Goal: Transaction & Acquisition: Book appointment/travel/reservation

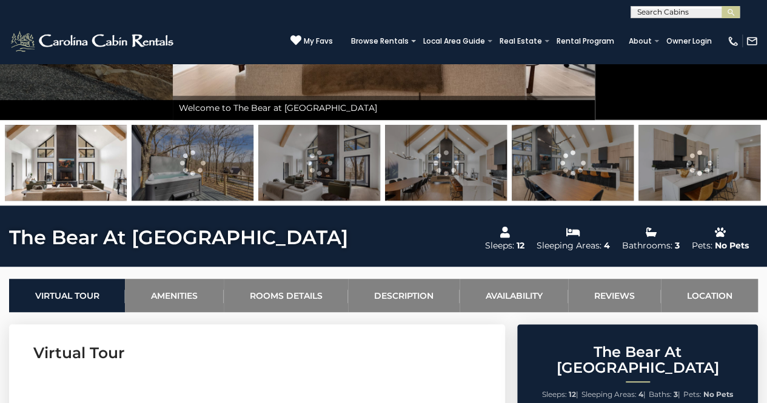
scroll to position [454, 0]
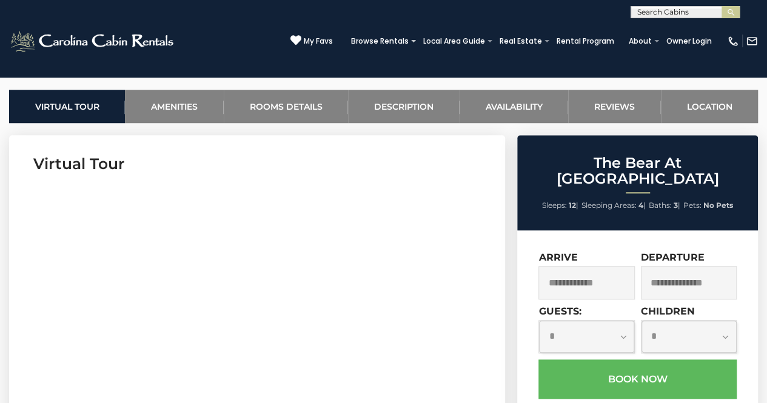
click at [598, 275] on input "text" at bounding box center [587, 282] width 96 height 33
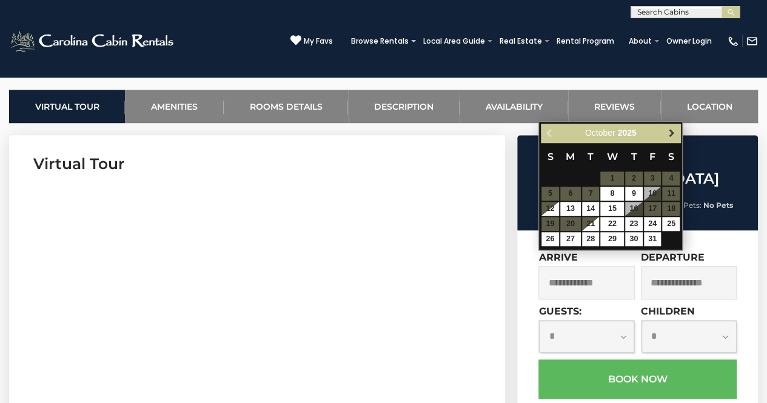
click at [673, 133] on span "Next" at bounding box center [672, 133] width 10 height 10
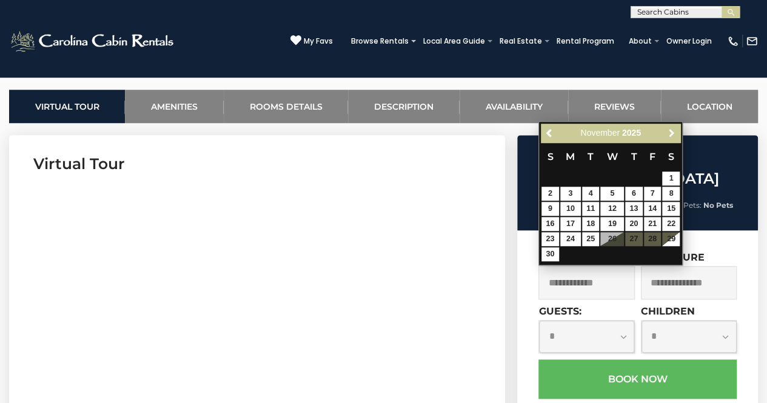
click at [673, 133] on span "Next" at bounding box center [672, 133] width 10 height 10
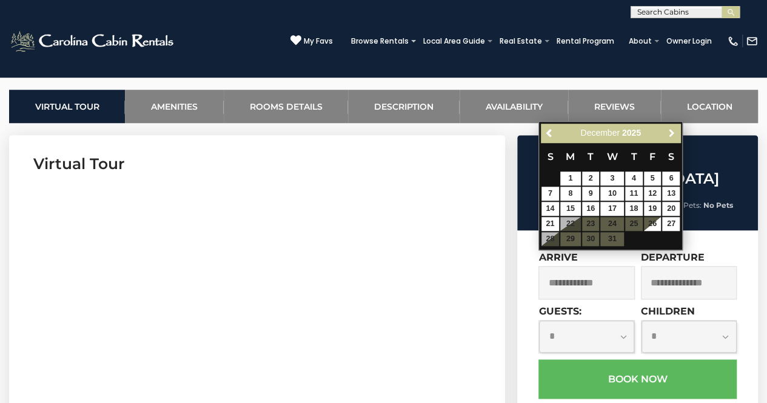
click at [673, 133] on span "Next" at bounding box center [672, 133] width 10 height 10
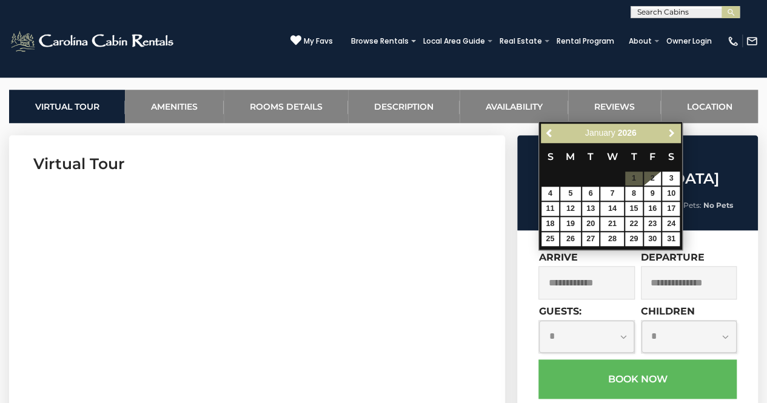
click at [673, 133] on span "Next" at bounding box center [672, 133] width 10 height 10
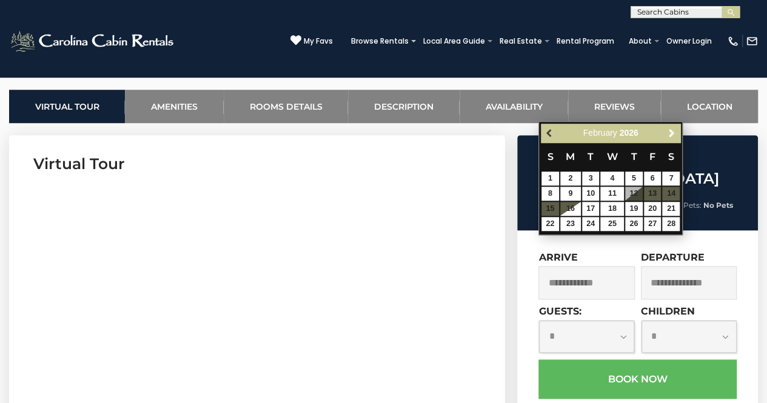
click at [551, 133] on span "Previous" at bounding box center [550, 133] width 10 height 10
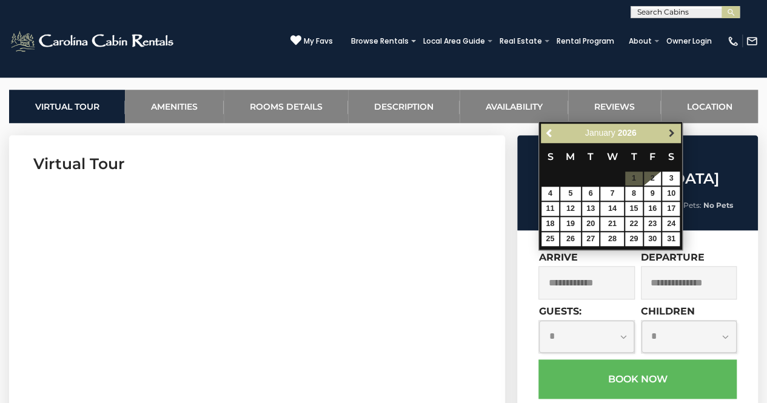
click at [672, 130] on span "Next" at bounding box center [672, 133] width 10 height 10
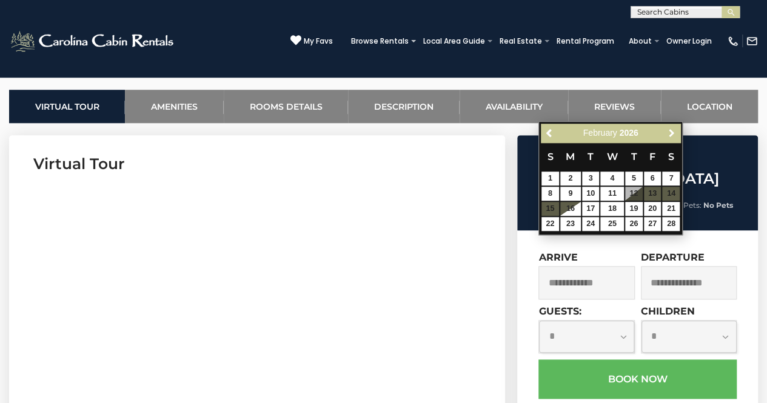
click at [672, 130] on span "Next" at bounding box center [672, 133] width 10 height 10
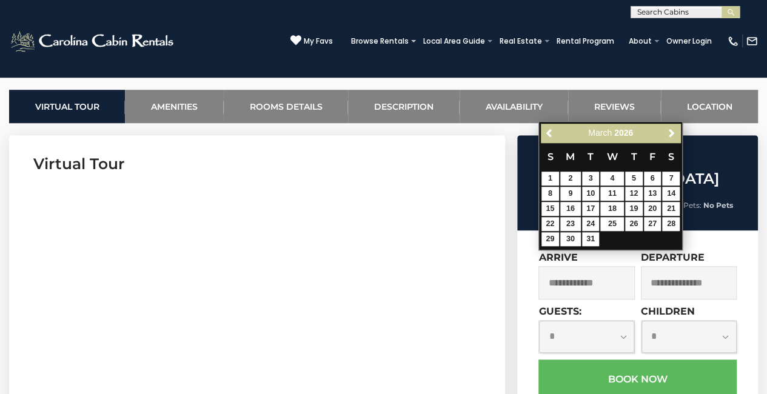
click at [749, 250] on div "**********" at bounding box center [638, 389] width 241 height 316
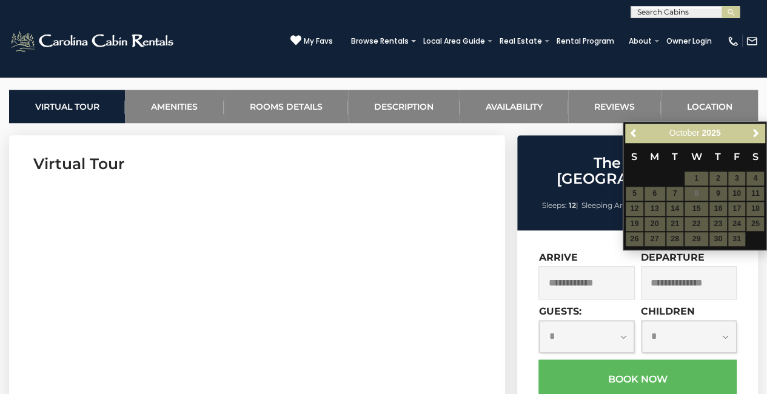
click at [746, 295] on div "**********" at bounding box center [638, 389] width 241 height 316
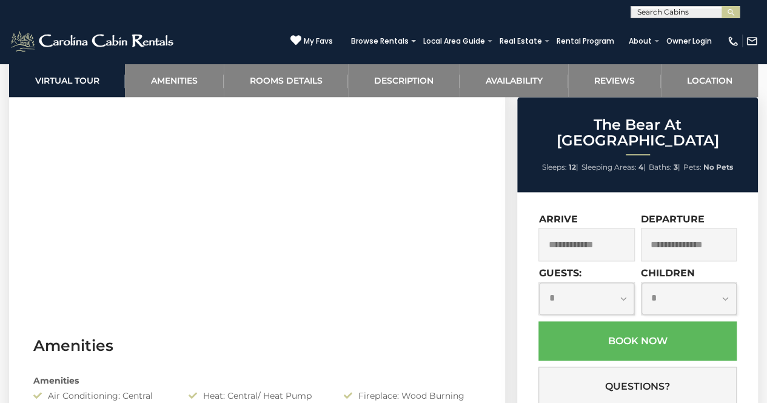
scroll to position [669, 0]
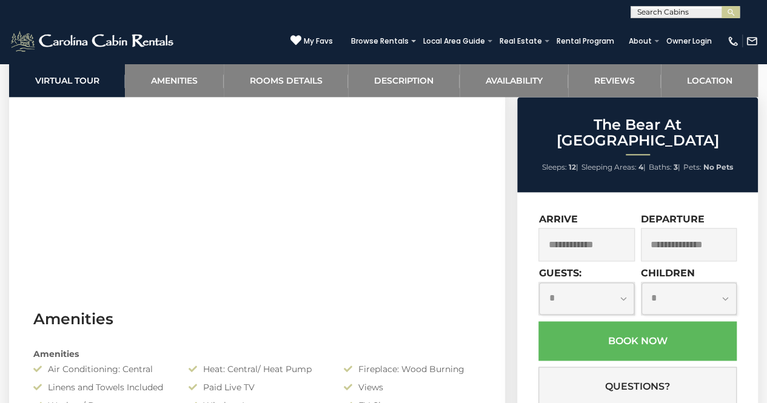
click at [601, 229] on input "text" at bounding box center [587, 244] width 96 height 33
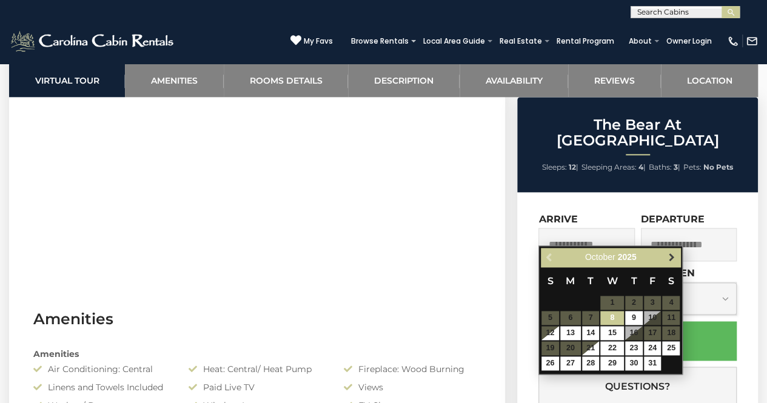
click at [670, 257] on span "Next" at bounding box center [672, 257] width 10 height 10
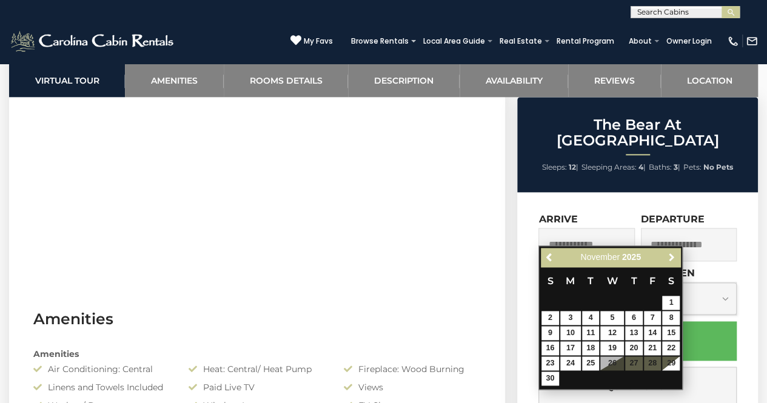
click at [670, 257] on span "Next" at bounding box center [672, 257] width 10 height 10
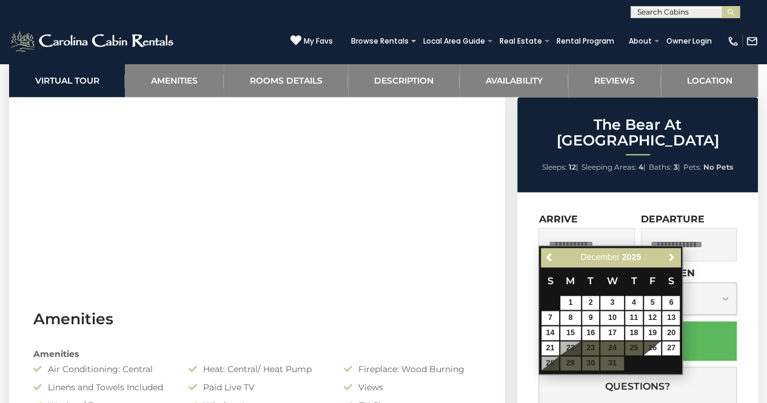
click at [670, 257] on span "Next" at bounding box center [672, 257] width 10 height 10
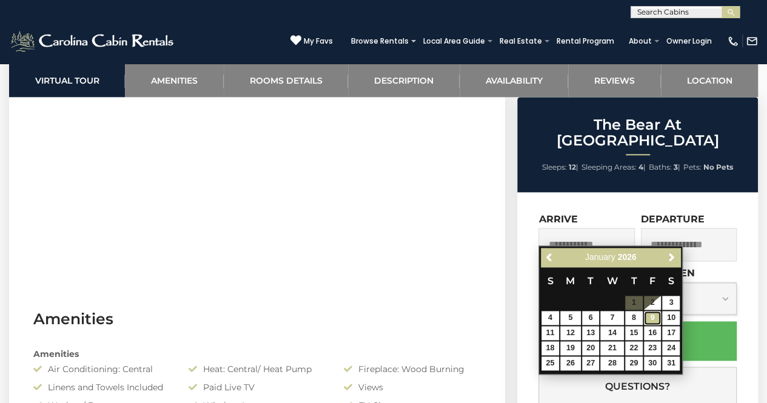
click at [650, 319] on link "9" at bounding box center [653, 318] width 18 height 14
type input "**********"
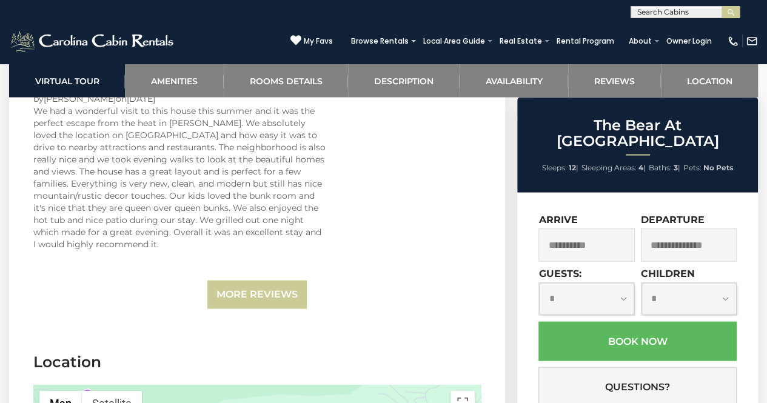
scroll to position [3396, 0]
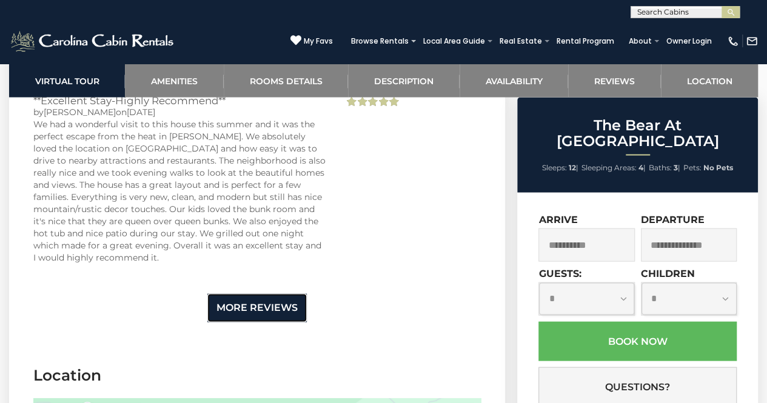
click at [260, 294] on link "More Reviews" at bounding box center [257, 308] width 100 height 29
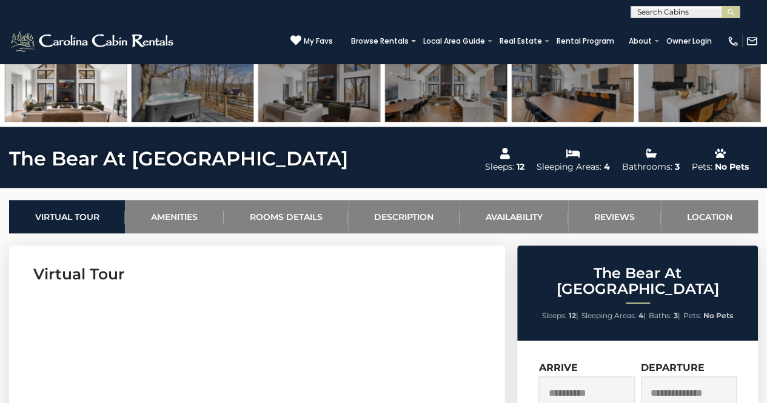
scroll to position [324, 0]
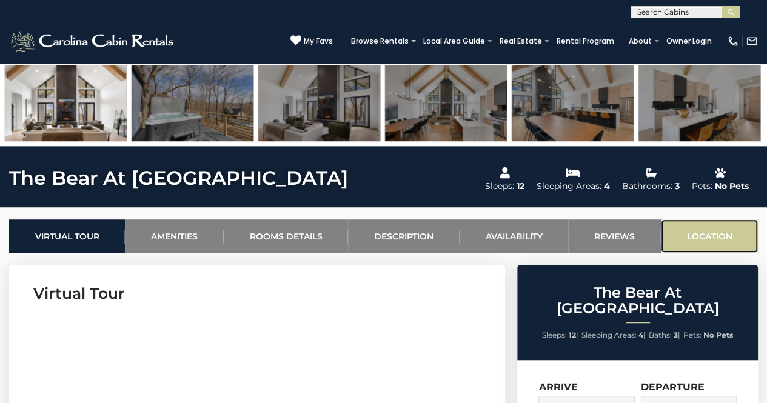
click at [698, 234] on link "Location" at bounding box center [709, 236] width 97 height 33
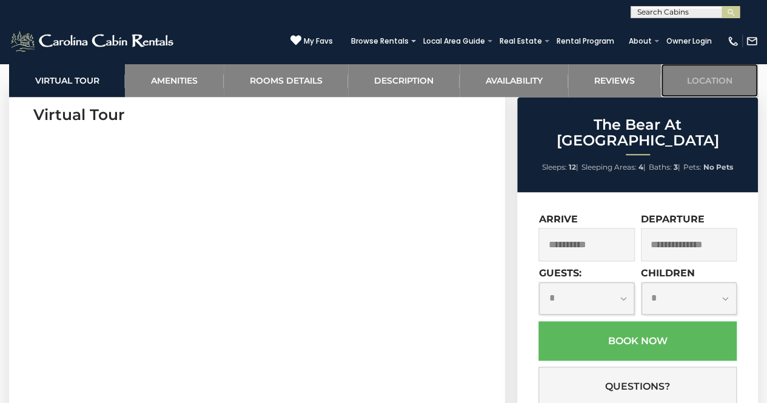
scroll to position [67, 0]
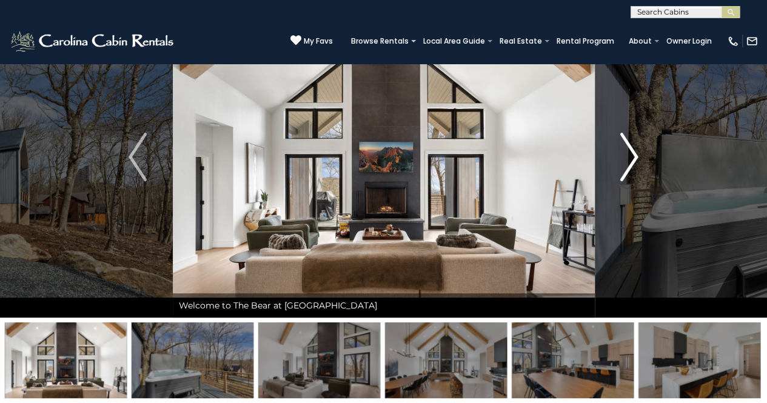
click at [633, 151] on img "Next" at bounding box center [630, 157] width 18 height 49
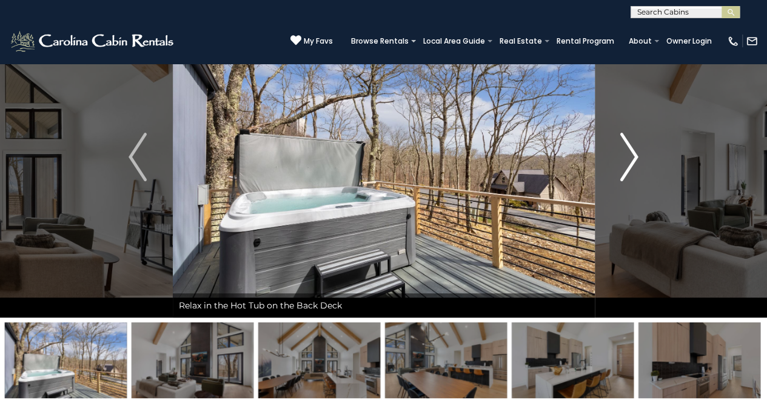
click at [633, 150] on img "Next" at bounding box center [630, 157] width 18 height 49
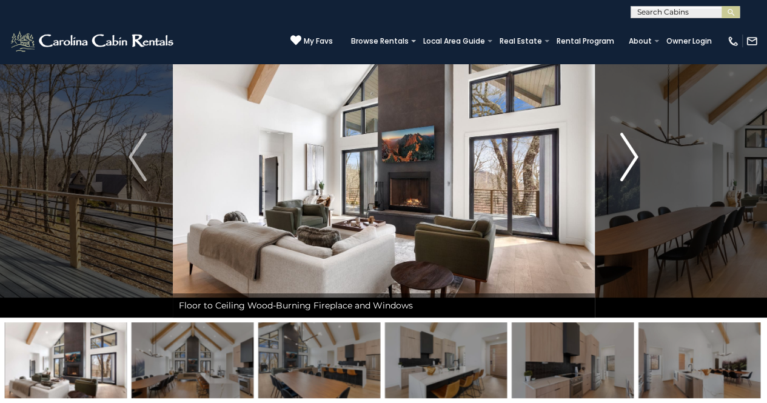
click at [633, 150] on img "Next" at bounding box center [630, 157] width 18 height 49
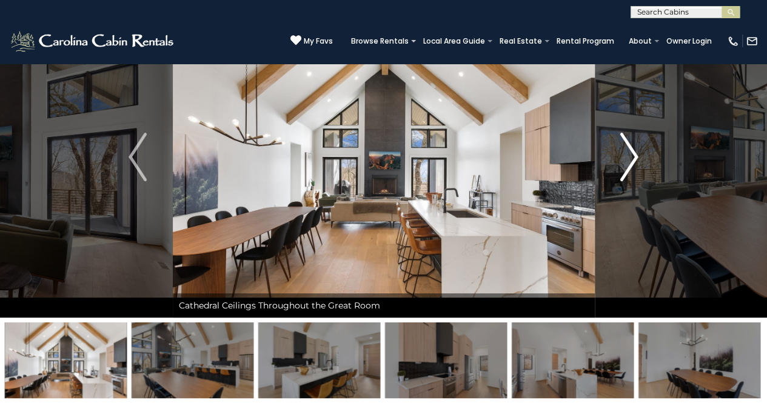
click at [633, 150] on img "Next" at bounding box center [630, 157] width 18 height 49
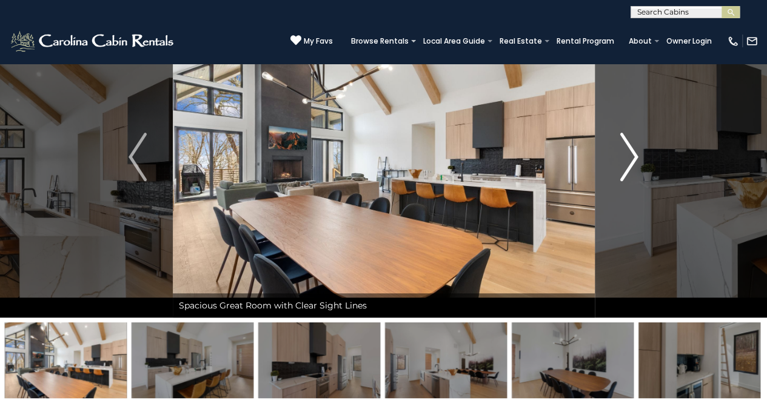
click at [633, 150] on img "Next" at bounding box center [630, 157] width 18 height 49
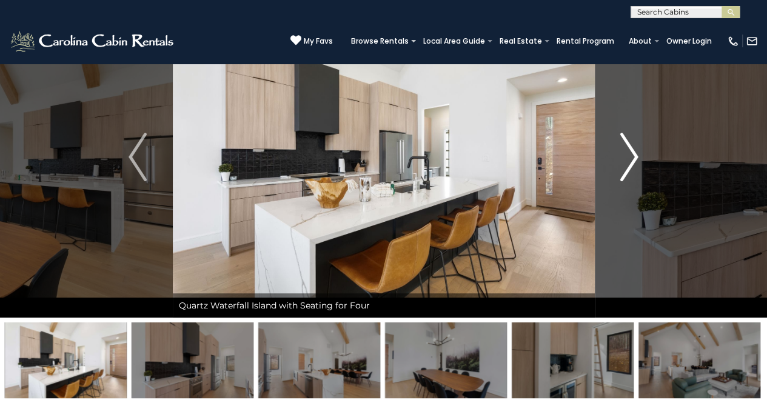
click at [633, 150] on img "Next" at bounding box center [630, 157] width 18 height 49
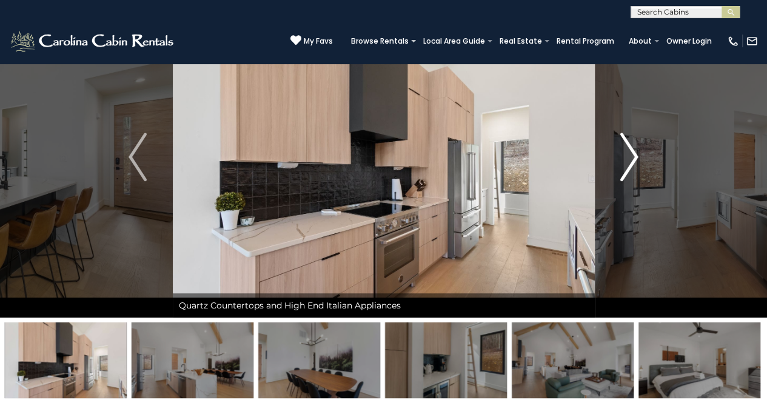
click at [633, 150] on img "Next" at bounding box center [630, 157] width 18 height 49
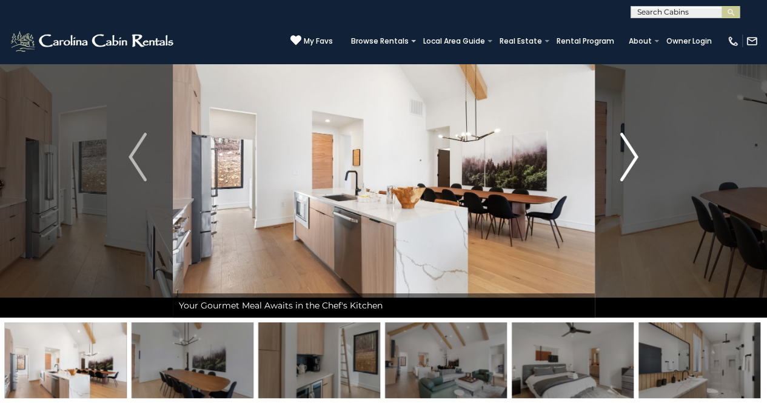
click at [633, 150] on img "Next" at bounding box center [630, 157] width 18 height 49
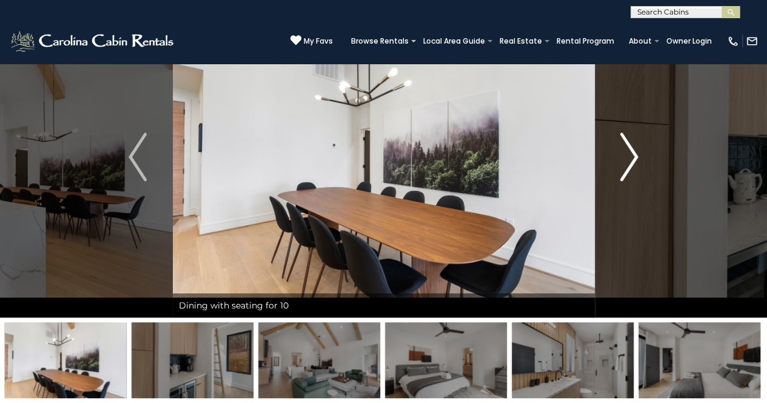
click at [633, 151] on img "Next" at bounding box center [630, 157] width 18 height 49
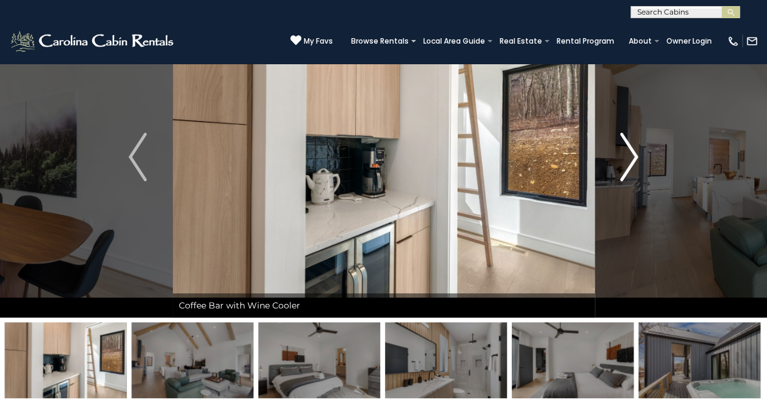
click at [633, 151] on img "Next" at bounding box center [630, 157] width 18 height 49
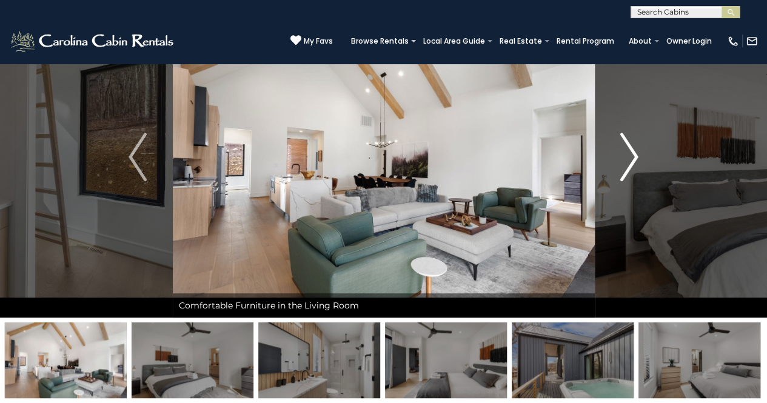
click at [633, 151] on img "Next" at bounding box center [630, 157] width 18 height 49
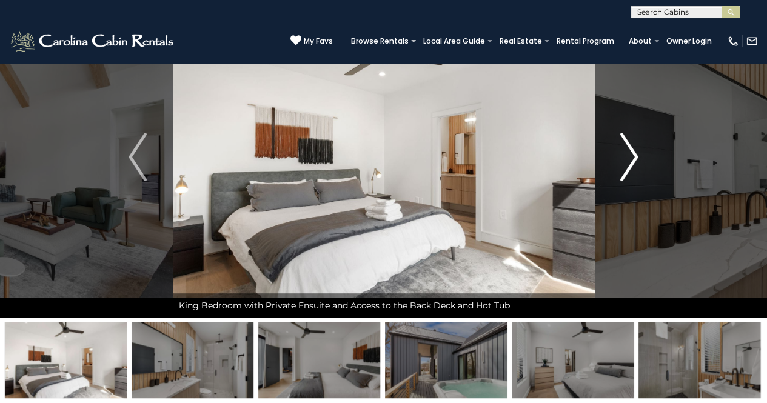
click at [634, 152] on img "Next" at bounding box center [630, 157] width 18 height 49
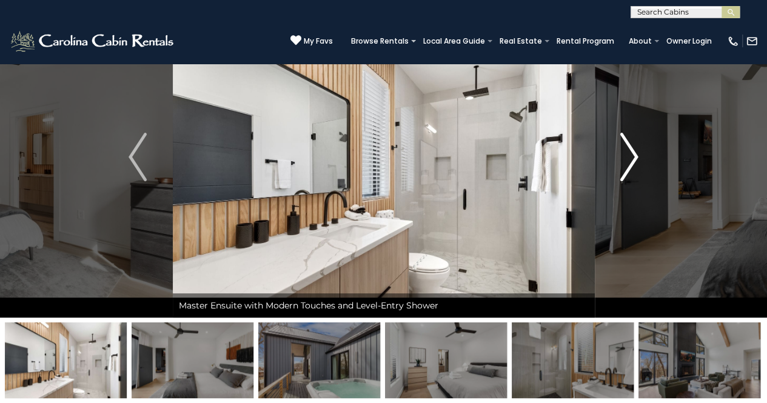
click at [634, 152] on img "Next" at bounding box center [630, 157] width 18 height 49
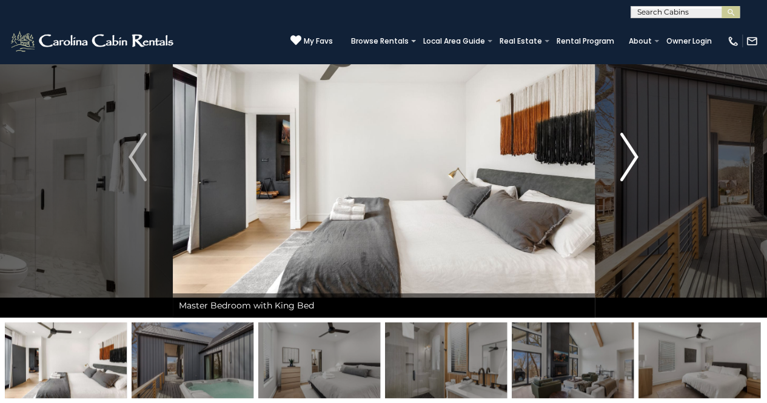
click at [634, 152] on img "Next" at bounding box center [630, 157] width 18 height 49
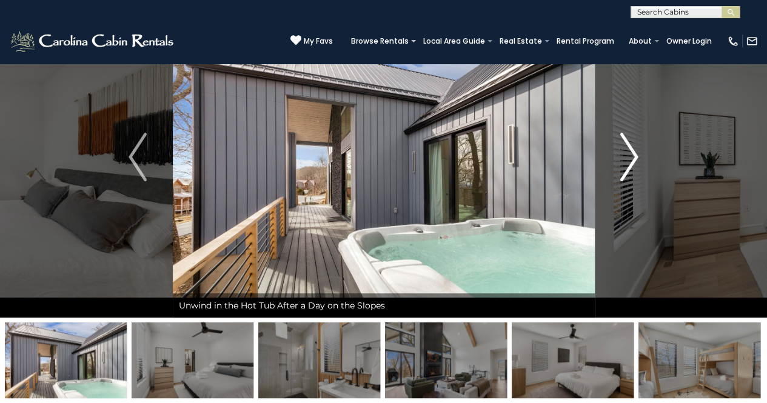
click at [635, 153] on img "Next" at bounding box center [630, 157] width 18 height 49
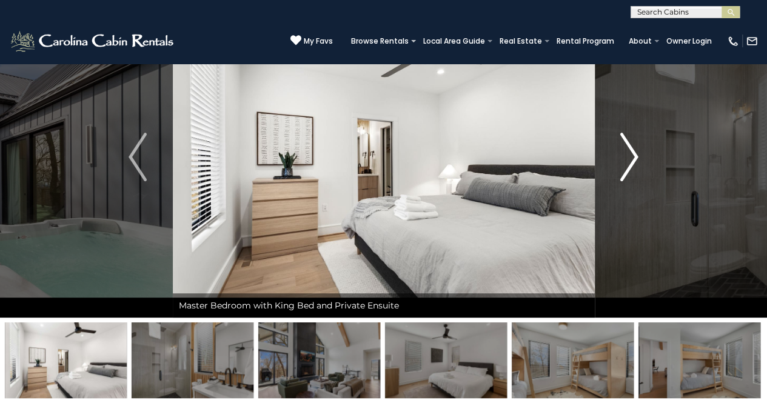
click at [635, 153] on img "Next" at bounding box center [630, 157] width 18 height 49
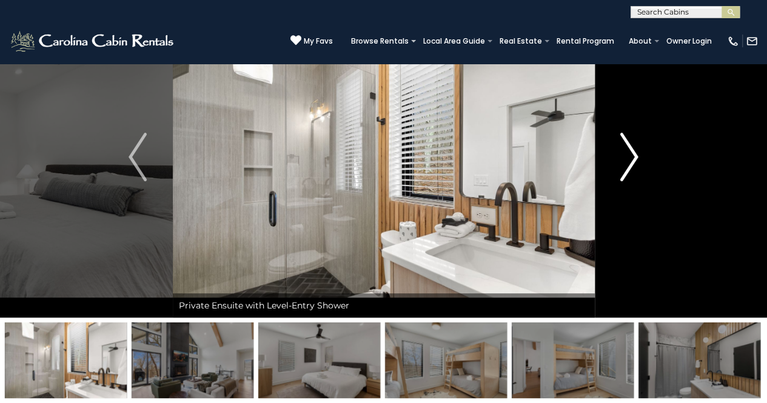
click at [635, 153] on img "Next" at bounding box center [630, 157] width 18 height 49
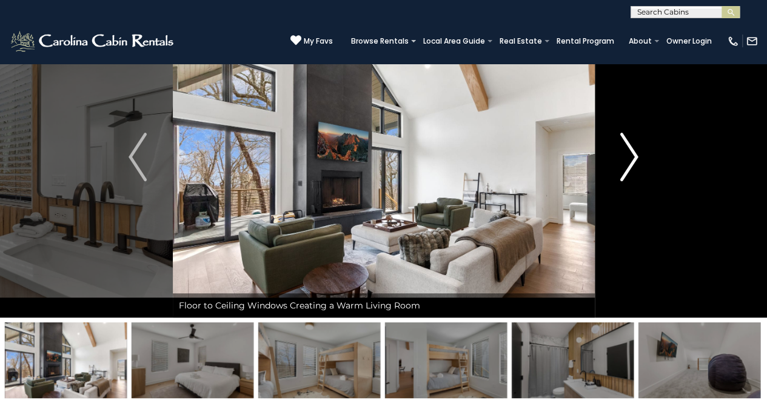
click at [635, 153] on img "Next" at bounding box center [630, 157] width 18 height 49
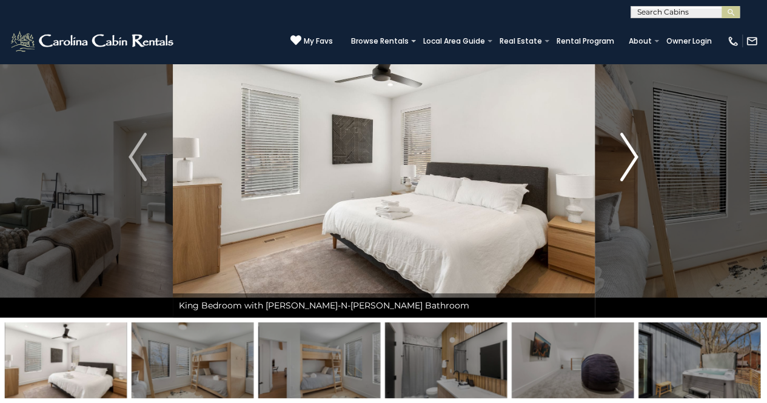
click at [635, 153] on img "Next" at bounding box center [630, 157] width 18 height 49
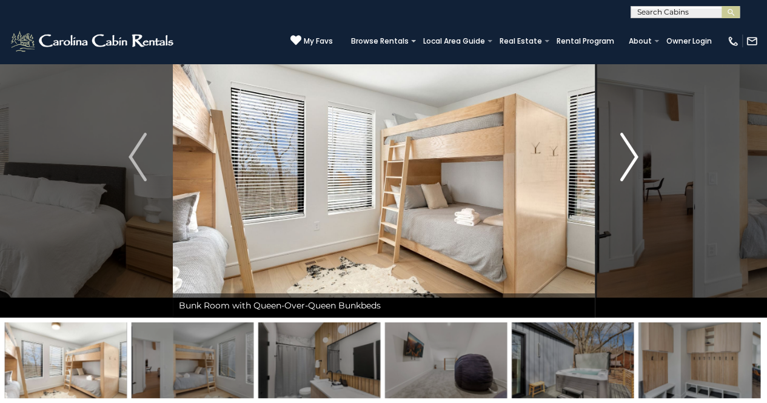
click at [635, 153] on img "Next" at bounding box center [630, 157] width 18 height 49
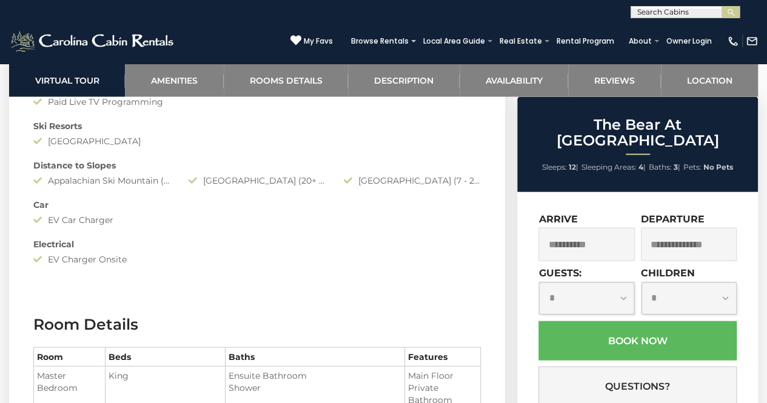
scroll to position [1226, 0]
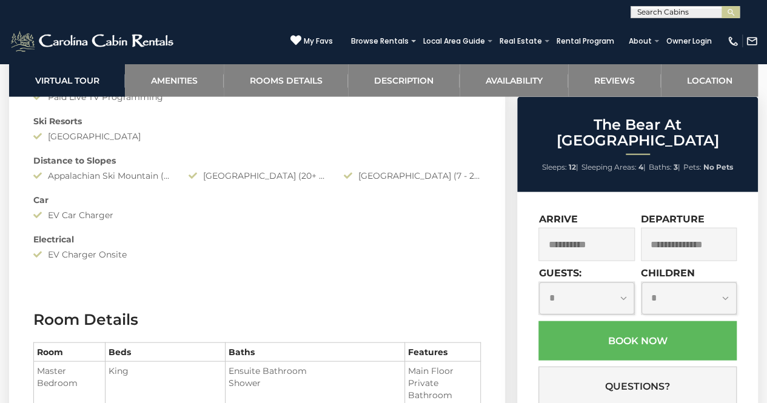
click at [480, 178] on div "[GEOGRAPHIC_DATA] (7 - 20 Minute Drive)" at bounding box center [412, 176] width 155 height 12
click at [445, 177] on div "[GEOGRAPHIC_DATA] (7 - 20 Minute Drive)" at bounding box center [412, 176] width 155 height 12
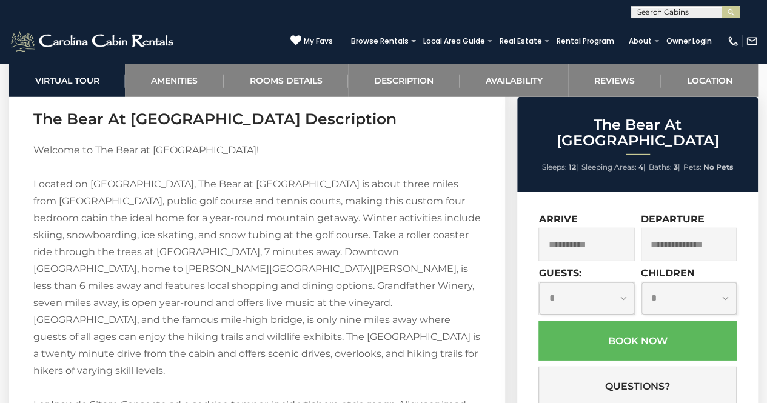
scroll to position [1685, 0]
